Goal: Transaction & Acquisition: Subscribe to service/newsletter

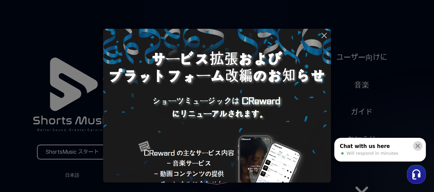
click at [418, 145] on icon at bounding box center [417, 146] width 7 height 7
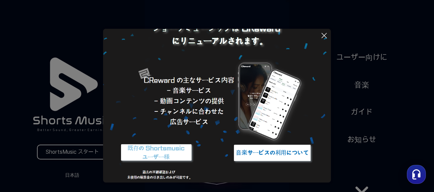
scroll to position [74, 0]
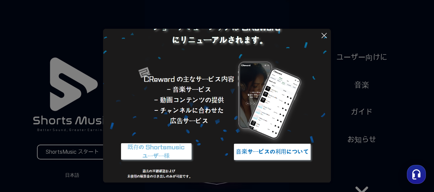
click at [327, 37] on icon at bounding box center [324, 36] width 8 height 8
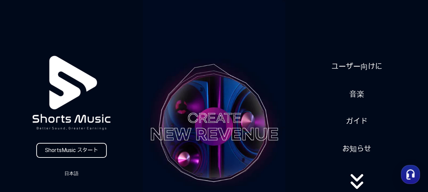
click at [74, 151] on link "ShortsMusic スタート" at bounding box center [71, 150] width 71 height 15
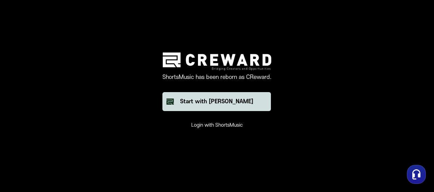
click at [217, 103] on div "Start with [PERSON_NAME]" at bounding box center [216, 102] width 73 height 8
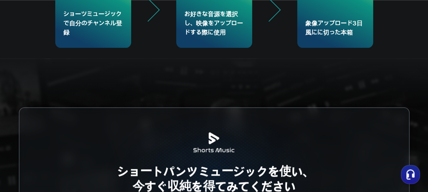
scroll to position [1504, 0]
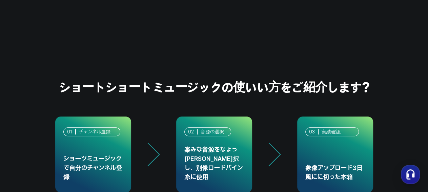
click at [103, 158] on div "ショーツミュージック で自分のチャンネル登録" at bounding box center [93, 167] width 60 height 27
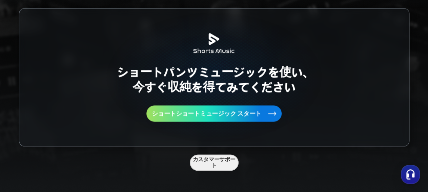
scroll to position [1797, 0]
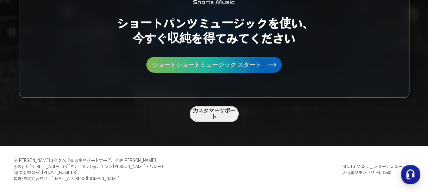
click at [207, 65] on span "ショートショートミュージック スタート" at bounding box center [207, 65] width 110 height 6
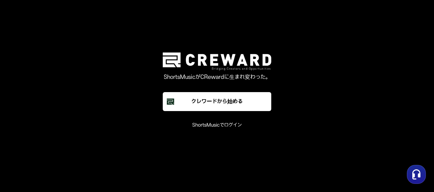
click at [204, 127] on button "ShortsMusicでログイン" at bounding box center [217, 125] width 50 height 7
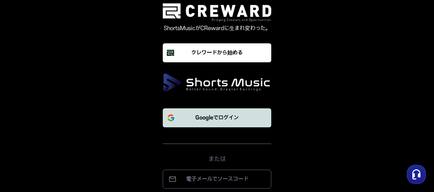
click at [211, 118] on p "Googleでログイン" at bounding box center [216, 118] width 43 height 8
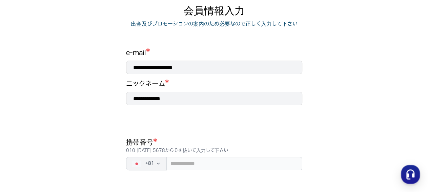
scroll to position [98, 0]
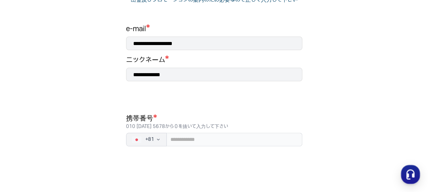
drag, startPoint x: 145, startPoint y: 74, endPoint x: 182, endPoint y: 77, distance: 36.4
click at [178, 74] on input "**********" at bounding box center [214, 75] width 176 height 14
type input "*****"
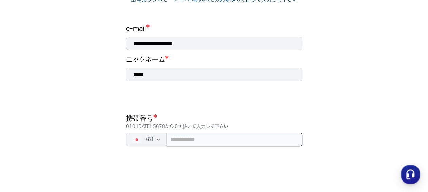
click at [174, 140] on input "tel" at bounding box center [235, 140] width 136 height 14
type input "*"
click at [173, 141] on input "**********" at bounding box center [235, 140] width 136 height 14
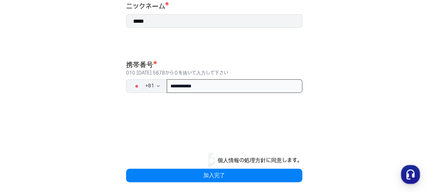
scroll to position [155, 0]
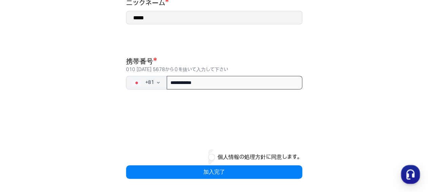
type input "**********"
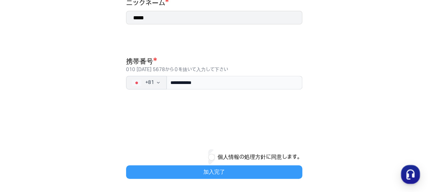
click at [225, 170] on button "加入完了" at bounding box center [214, 173] width 176 height 14
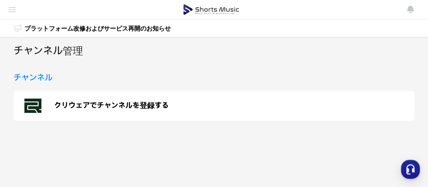
click at [145, 105] on p "クリウェアでチャンネルを登録する" at bounding box center [111, 105] width 115 height 8
